Goal: Information Seeking & Learning: Learn about a topic

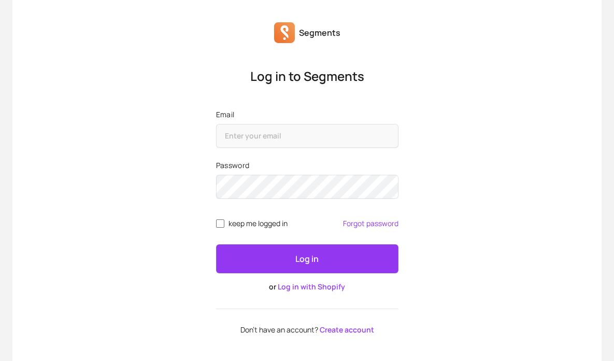
scroll to position [59, 0]
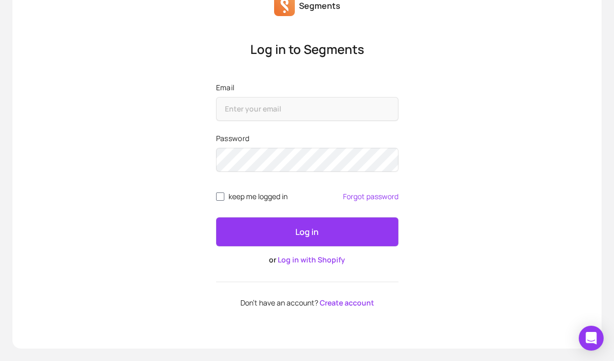
click at [322, 263] on link "Log in with Shopify" at bounding box center [311, 260] width 67 height 10
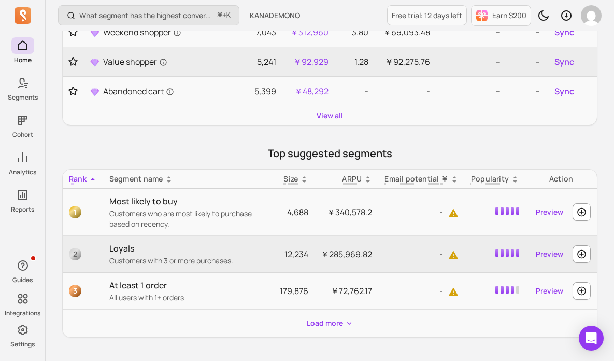
scroll to position [279, 0]
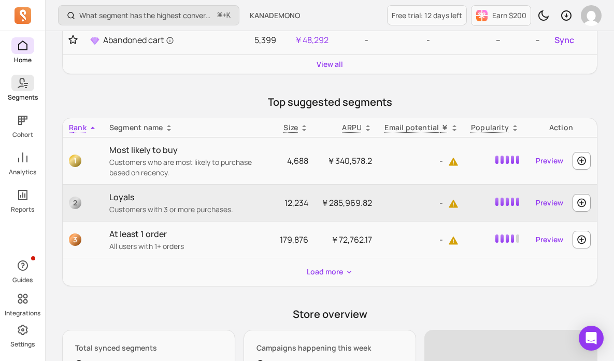
click at [25, 89] on icon at bounding box center [23, 83] width 12 height 12
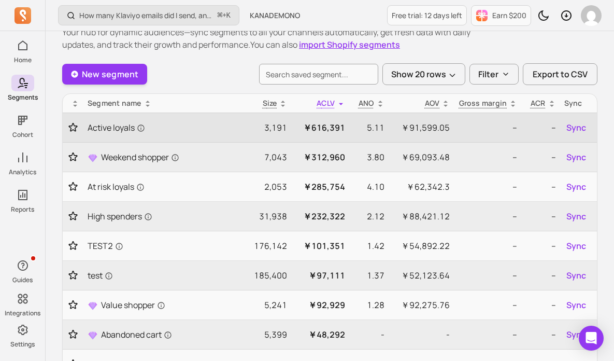
scroll to position [33, 0]
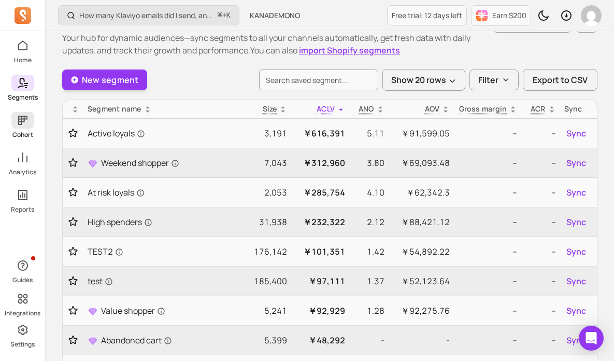
click at [21, 127] on span at bounding box center [22, 120] width 23 height 17
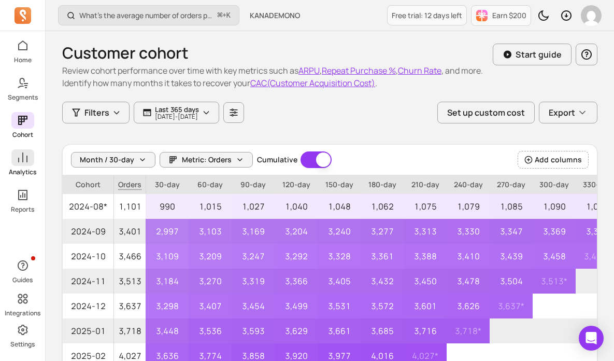
click at [23, 162] on icon at bounding box center [23, 157] width 12 height 12
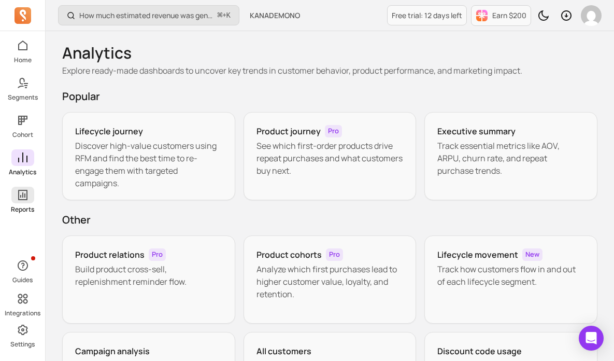
click at [20, 206] on p "Reports" at bounding box center [22, 209] width 23 height 8
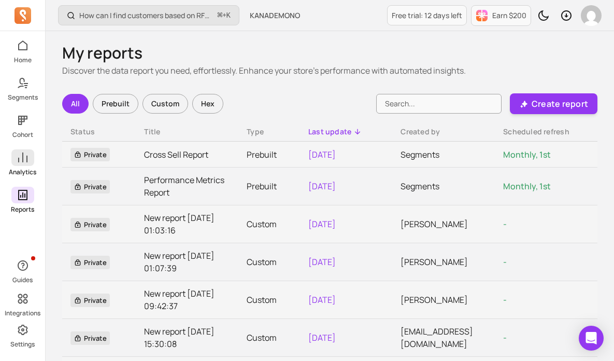
click at [23, 162] on icon at bounding box center [22, 157] width 9 height 10
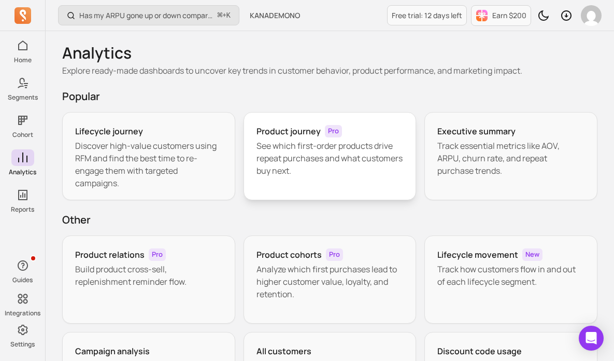
click at [326, 181] on div "Product journey Pro See which first-order products drive repeat purchases and w…" at bounding box center [330, 156] width 173 height 88
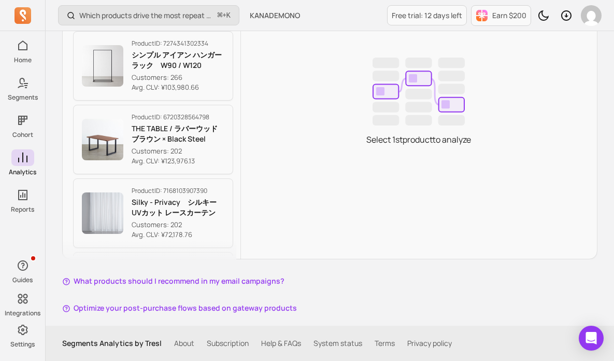
scroll to position [192, 0]
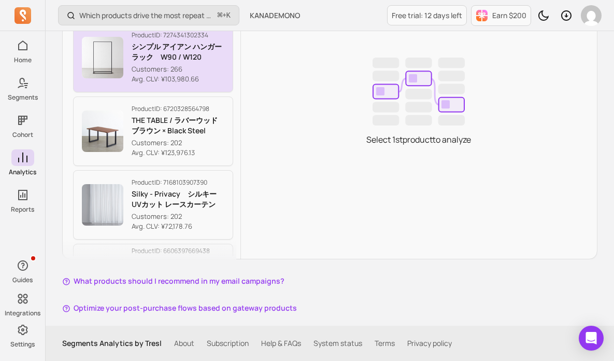
click at [210, 77] on p "Avg. CLV: ¥103,980.66" at bounding box center [178, 79] width 93 height 10
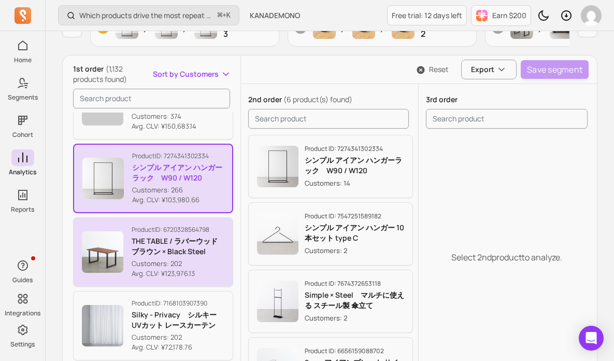
scroll to position [184, 0]
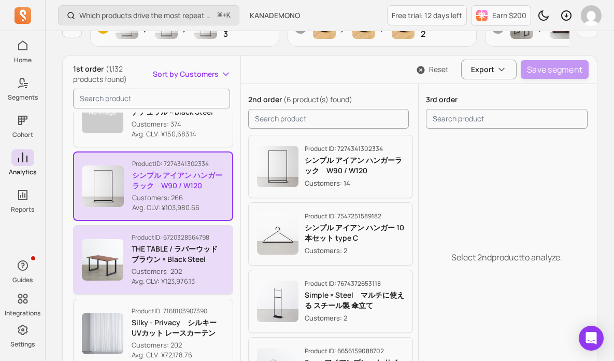
click at [203, 267] on p "Customers: 202" at bounding box center [178, 272] width 93 height 10
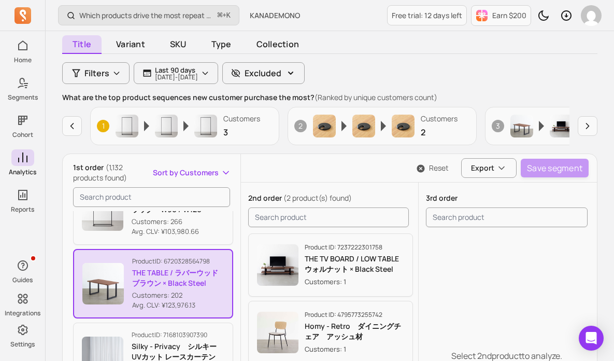
scroll to position [94, 0]
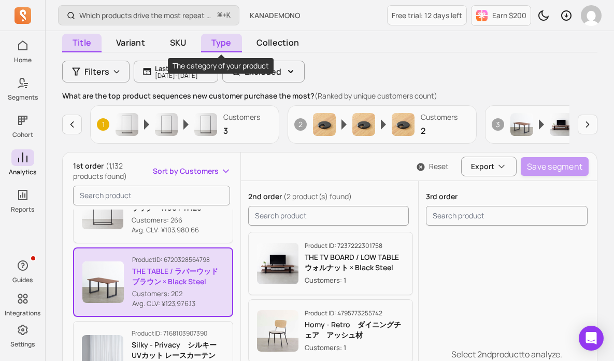
click at [213, 39] on span "Type" at bounding box center [221, 43] width 41 height 19
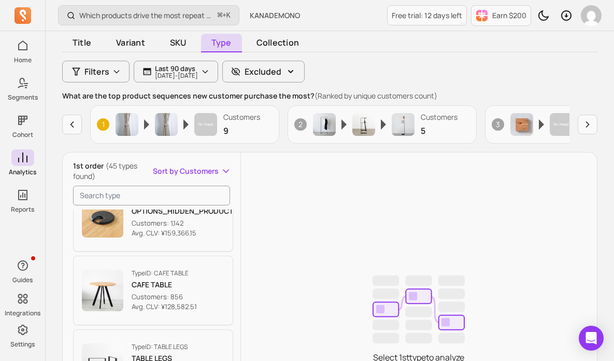
scroll to position [119, 0]
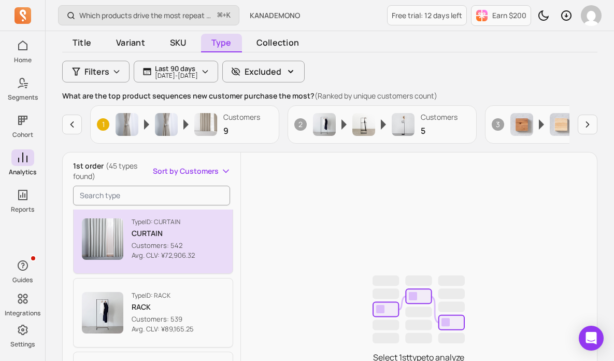
click at [206, 244] on button "Type ID: CURTAIN CURTAIN Customers: 542 Avg. CLV: ¥72,906.32" at bounding box center [153, 238] width 160 height 69
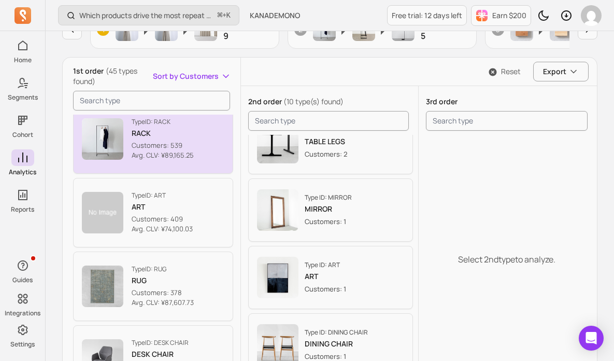
scroll to position [510, 0]
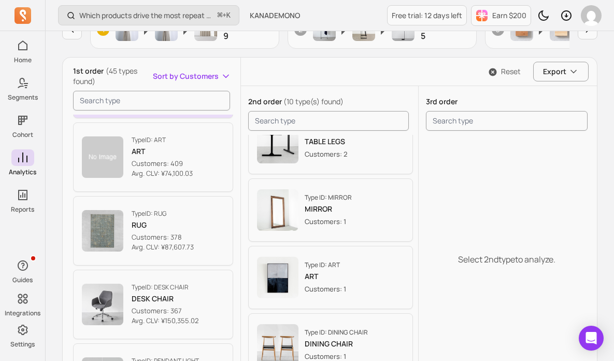
click at [190, 230] on div "Type ID: RUG RUG Customers: 378 Avg. CLV: ¥87,607.73" at bounding box center [163, 230] width 62 height 43
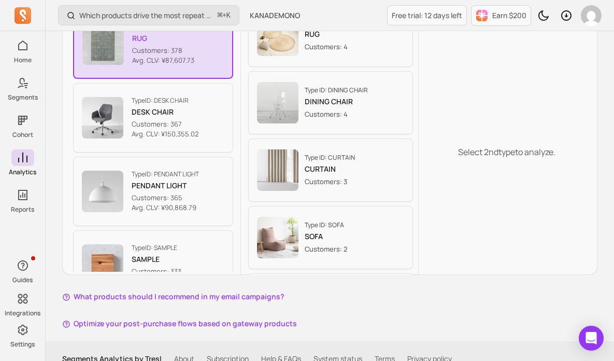
scroll to position [300, 0]
